Goal: Transaction & Acquisition: Purchase product/service

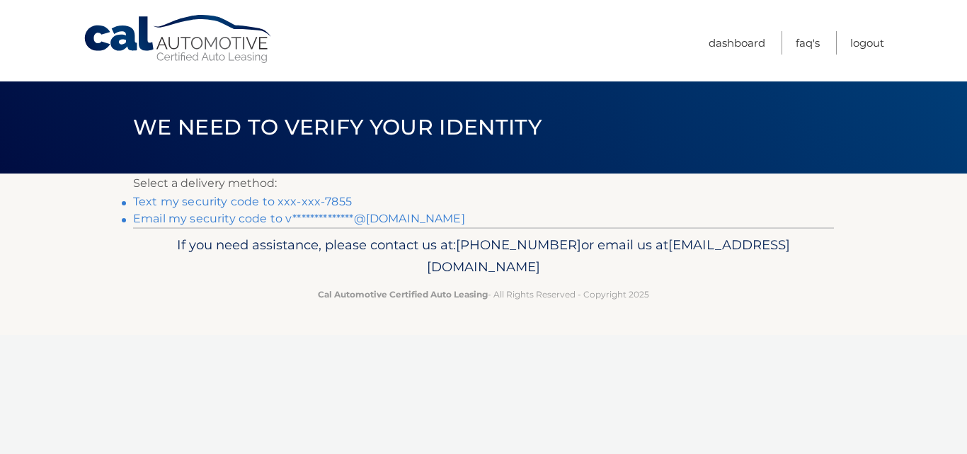
click at [215, 202] on link "Text my security code to xxx-xxx-7855" at bounding box center [242, 201] width 219 height 13
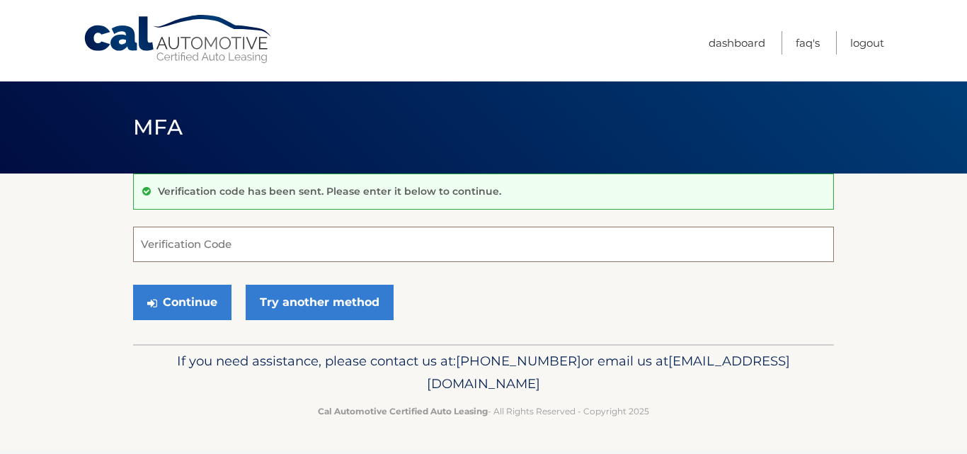
click at [298, 253] on input "Verification Code" at bounding box center [483, 244] width 701 height 35
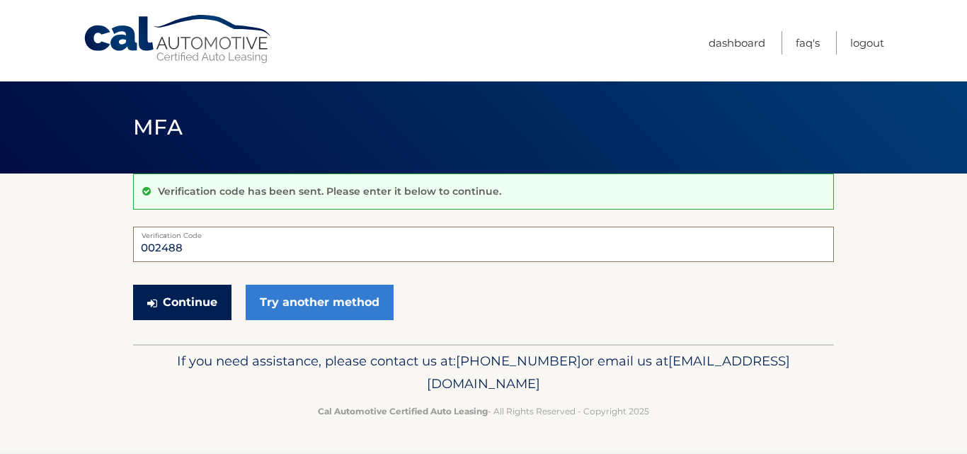
type input "002488"
click at [191, 295] on button "Continue" at bounding box center [182, 302] width 98 height 35
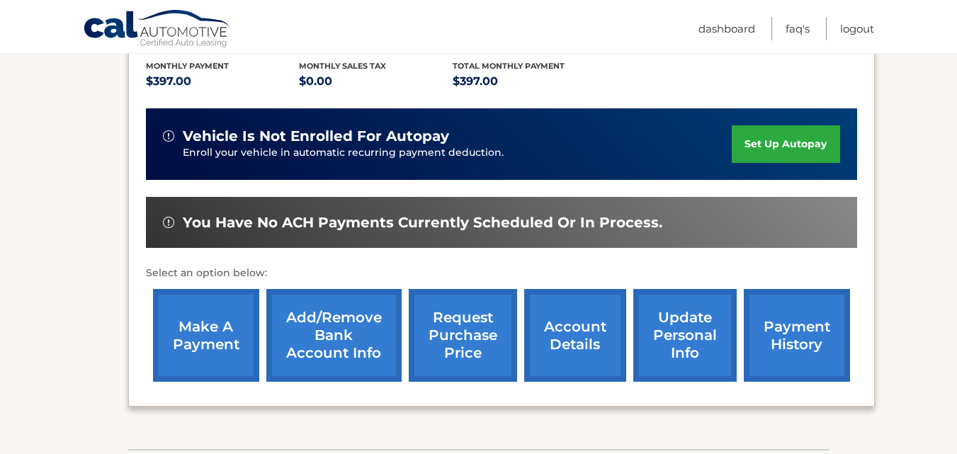
scroll to position [354, 0]
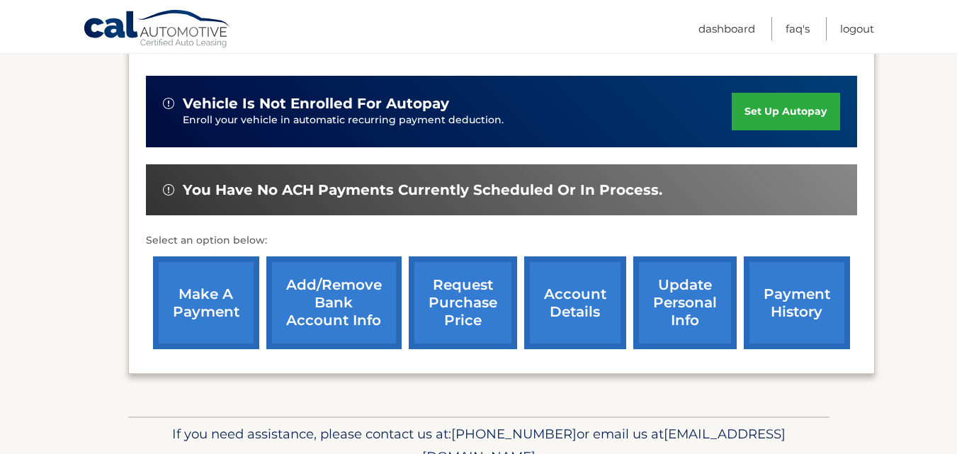
click at [213, 285] on link "make a payment" at bounding box center [206, 302] width 106 height 93
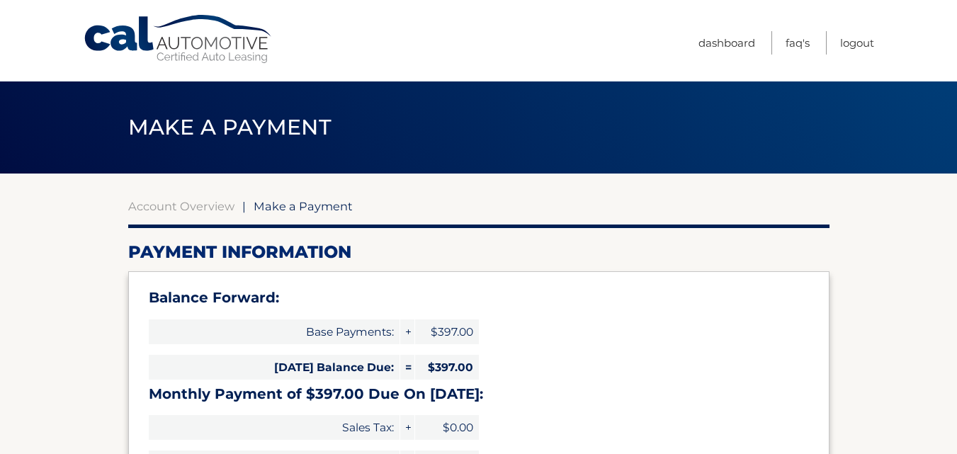
select select "M2QxMjhlOWYtZmZmOS00ZGU3LWE2MjItZmFiMjQxZTVhOTA4"
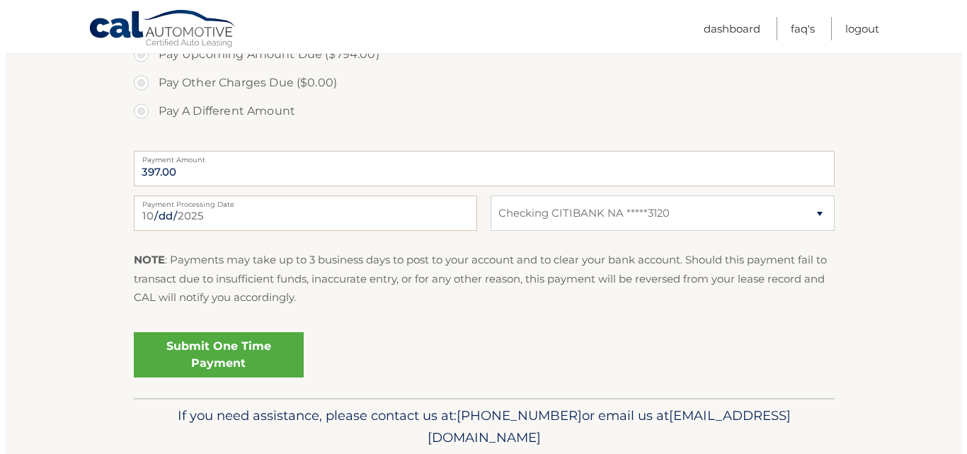
scroll to position [618, 0]
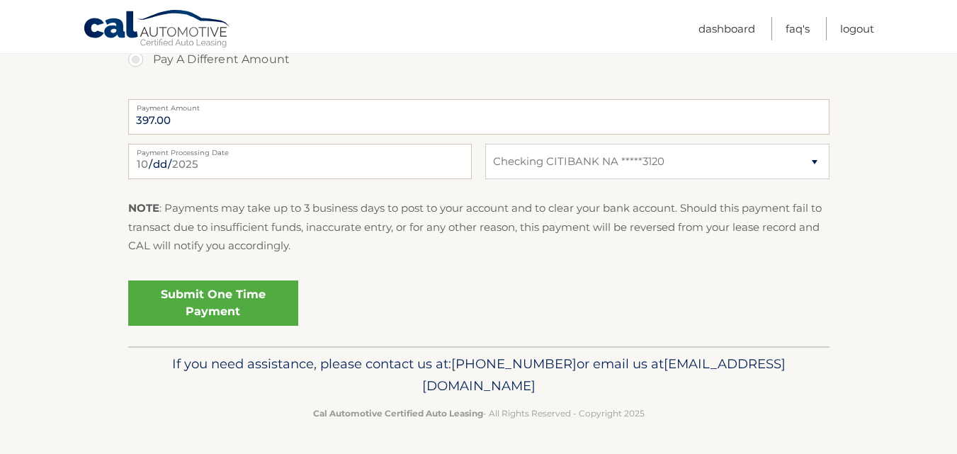
click at [196, 297] on link "Submit One Time Payment" at bounding box center [213, 302] width 170 height 45
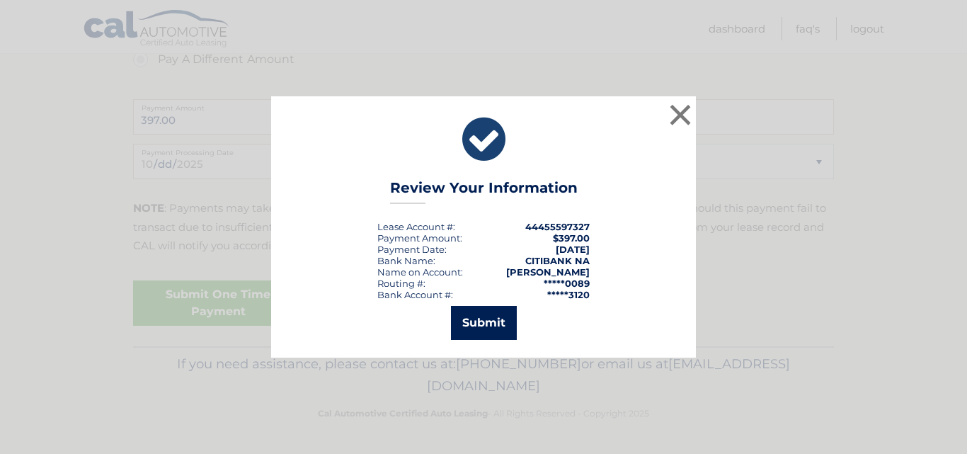
click at [485, 317] on button "Submit" at bounding box center [484, 323] width 66 height 34
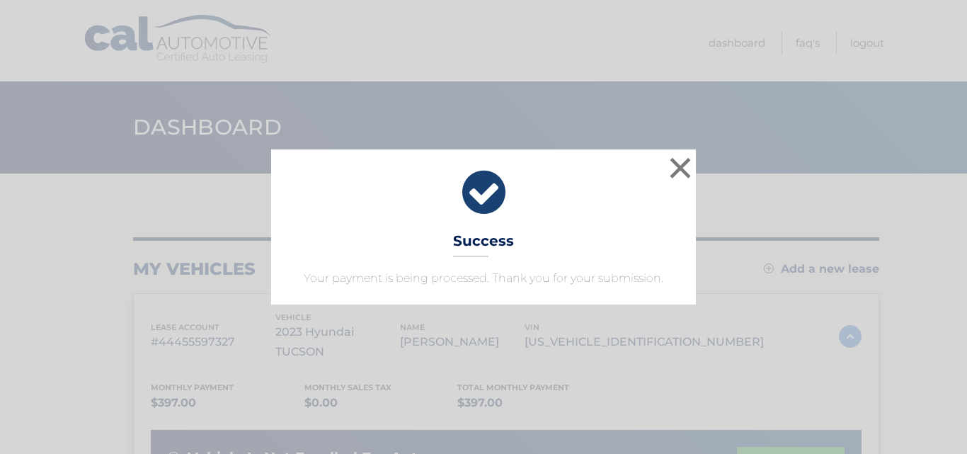
click at [602, 208] on icon at bounding box center [484, 192] width 390 height 51
click at [674, 166] on button "×" at bounding box center [680, 168] width 28 height 28
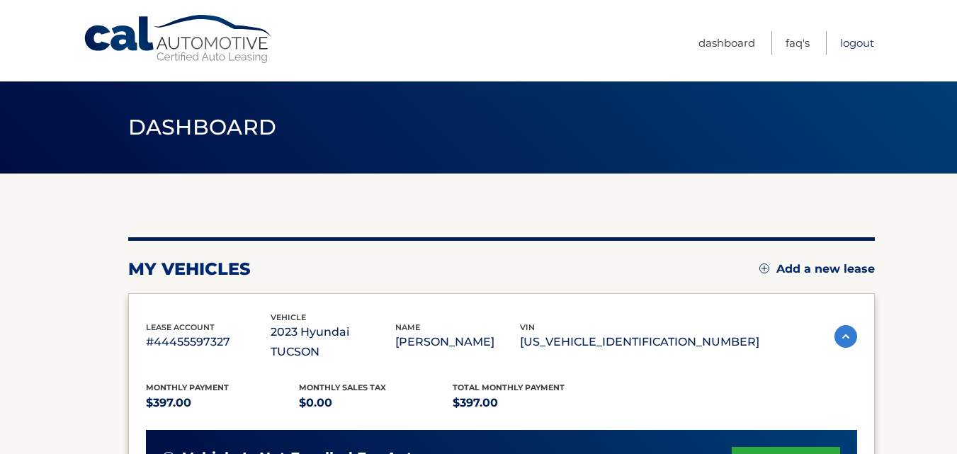
click at [856, 45] on link "Logout" at bounding box center [857, 42] width 34 height 23
